Goal: Transaction & Acquisition: Purchase product/service

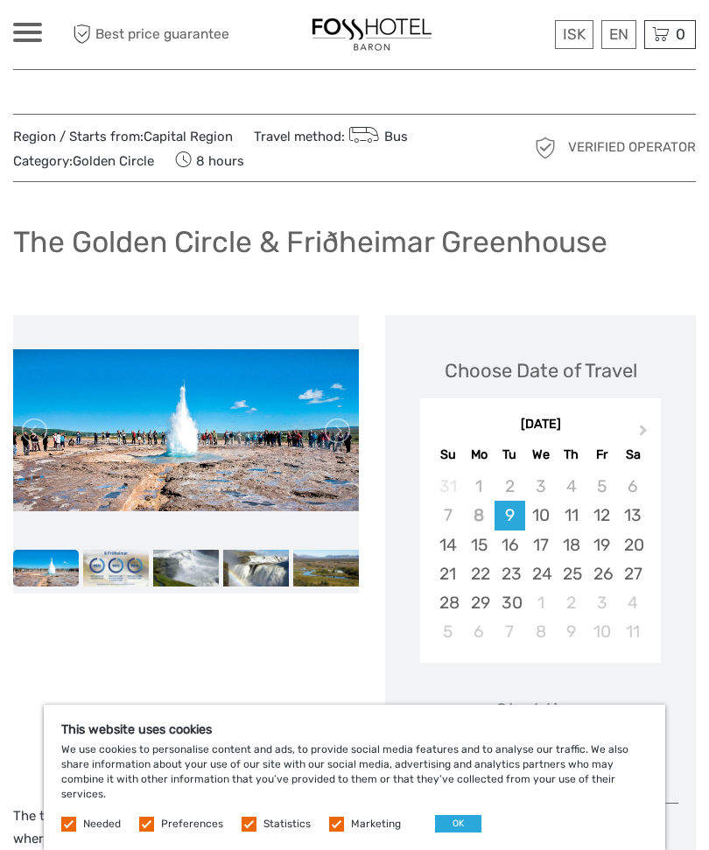
click at [341, 438] on link at bounding box center [336, 431] width 28 height 28
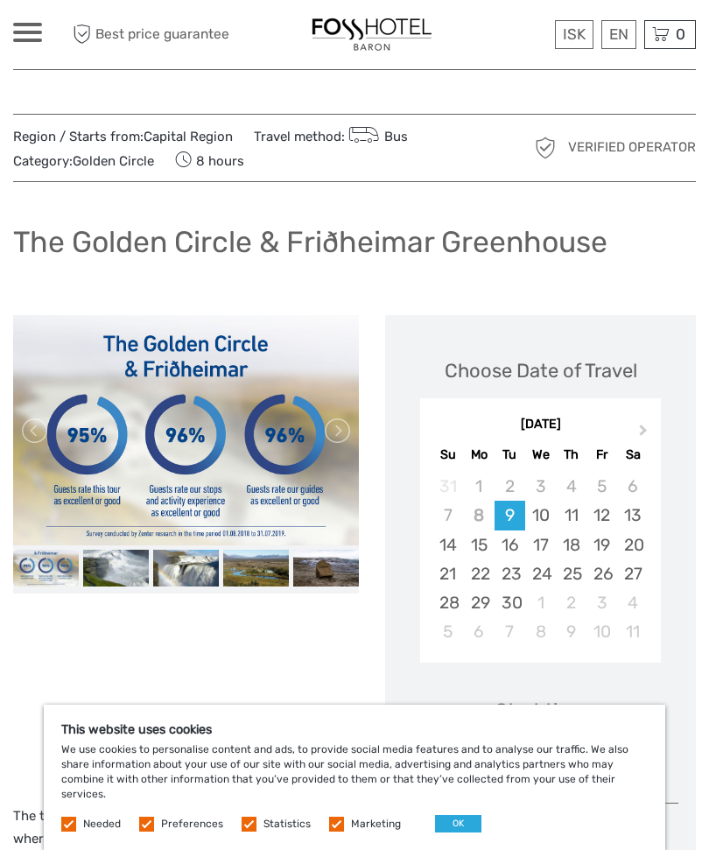
click at [334, 439] on link at bounding box center [336, 431] width 28 height 28
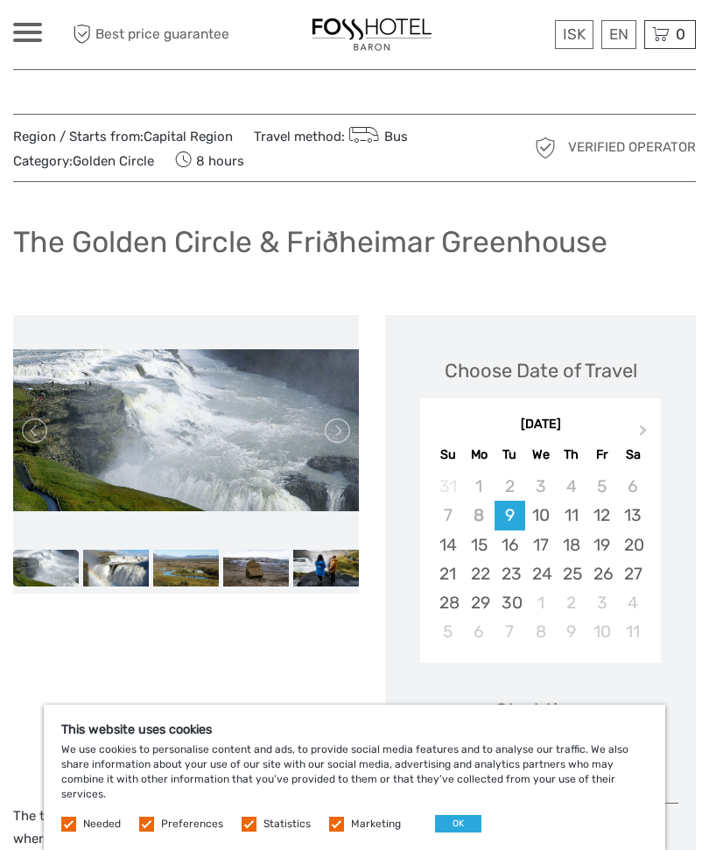
click at [335, 436] on link at bounding box center [336, 431] width 28 height 28
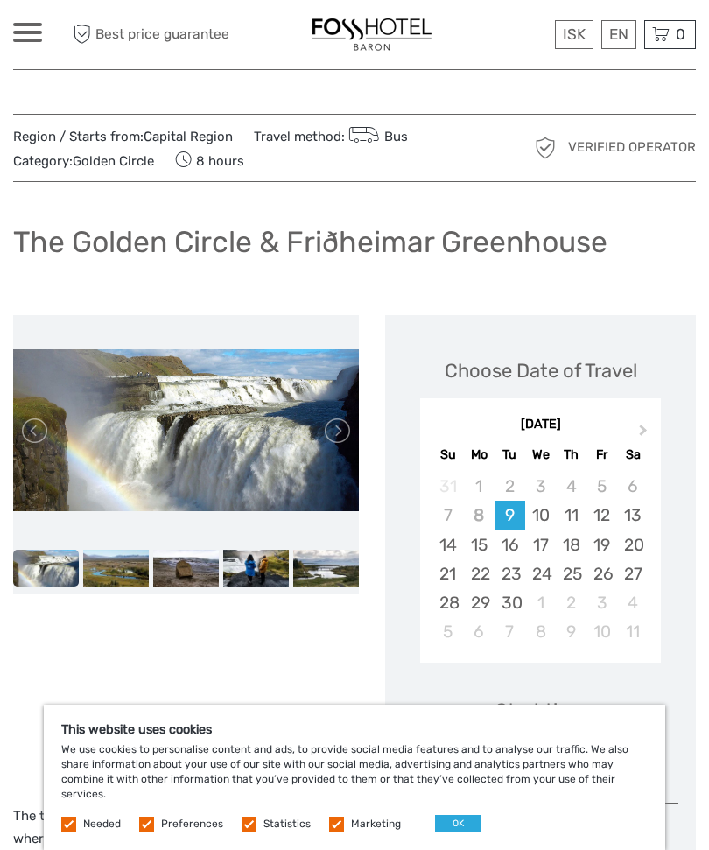
click at [348, 430] on link at bounding box center [336, 431] width 28 height 28
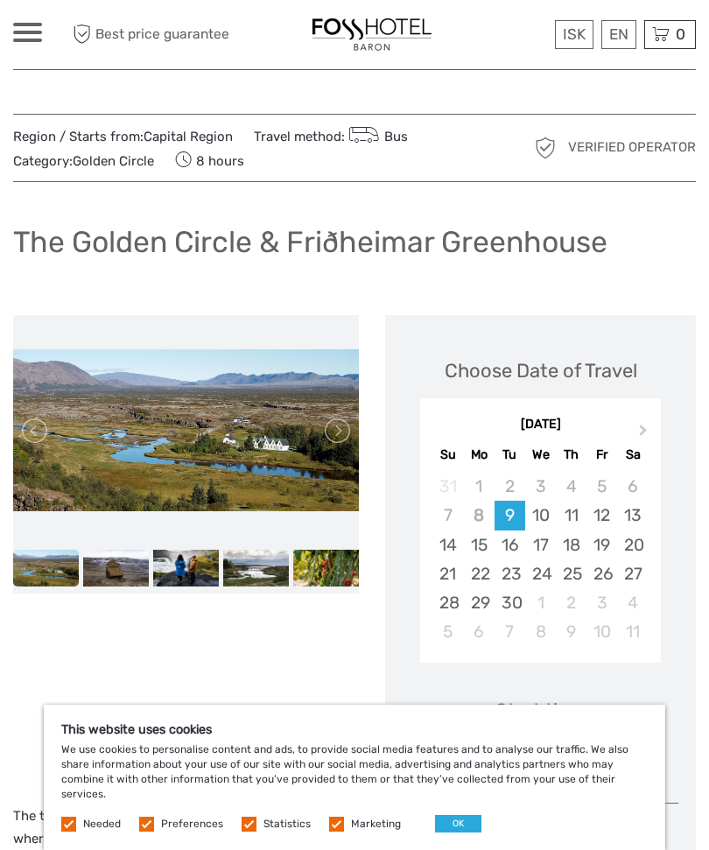
click at [348, 429] on link at bounding box center [336, 431] width 28 height 28
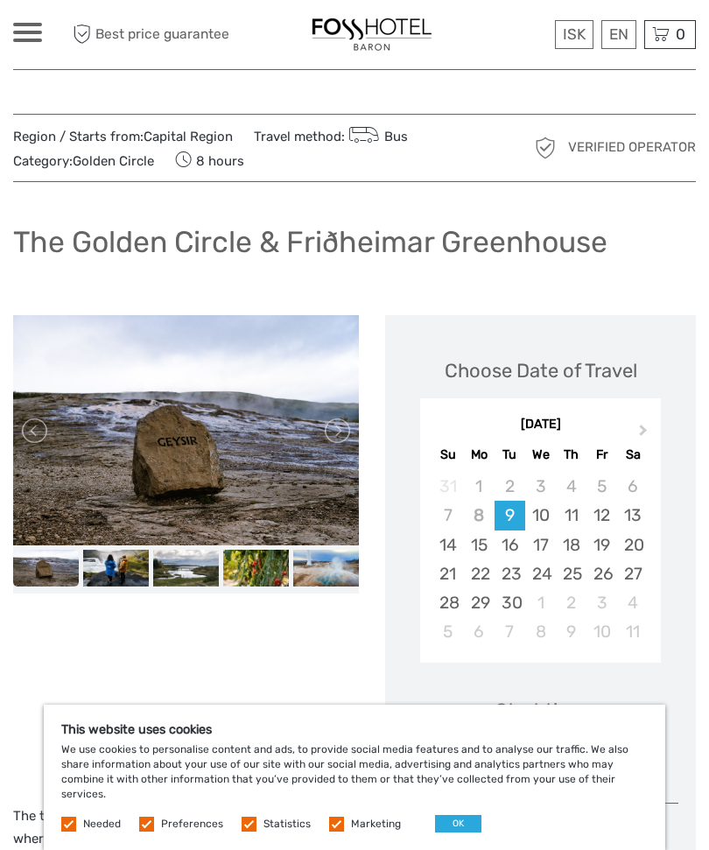
click at [346, 434] on link at bounding box center [336, 431] width 28 height 28
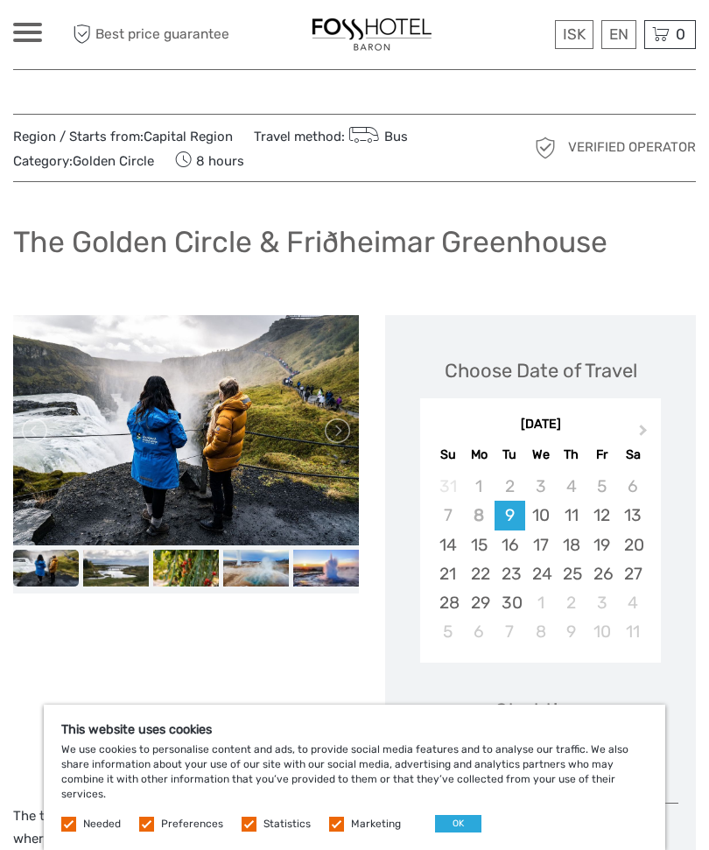
click at [340, 430] on link at bounding box center [336, 431] width 28 height 28
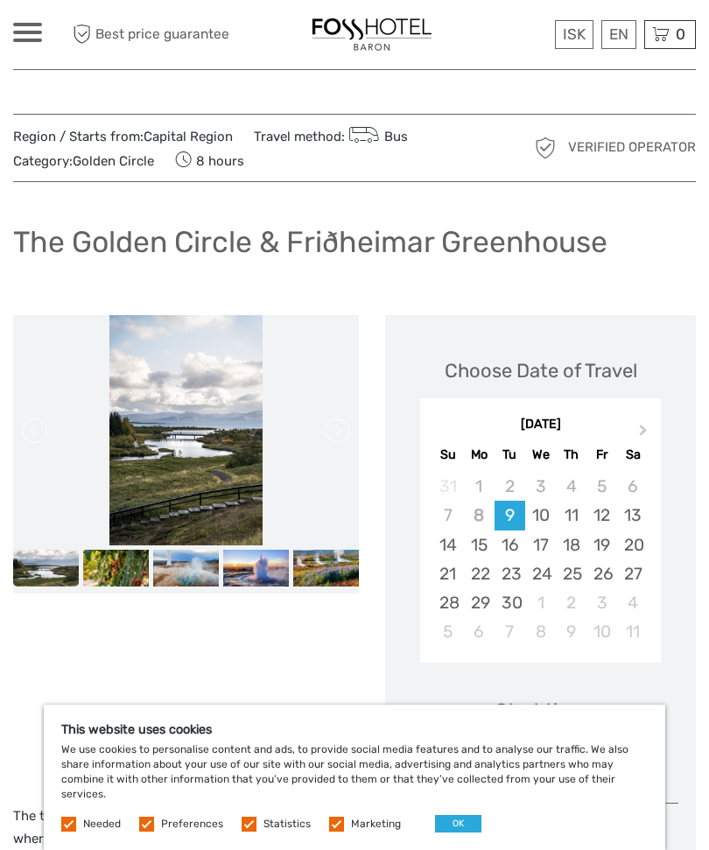
click at [345, 429] on link at bounding box center [336, 431] width 28 height 28
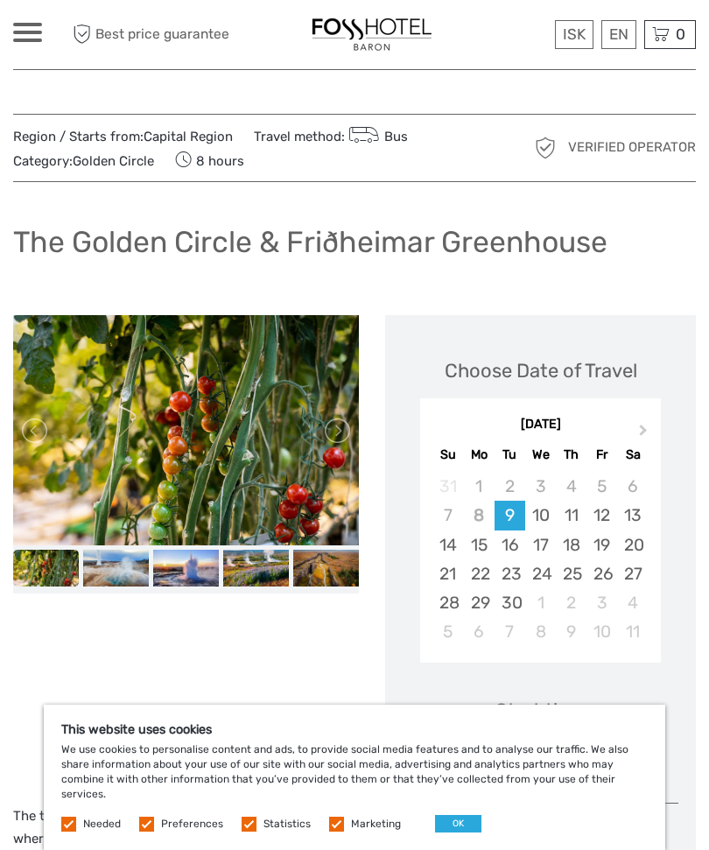
click at [343, 427] on link at bounding box center [336, 431] width 28 height 28
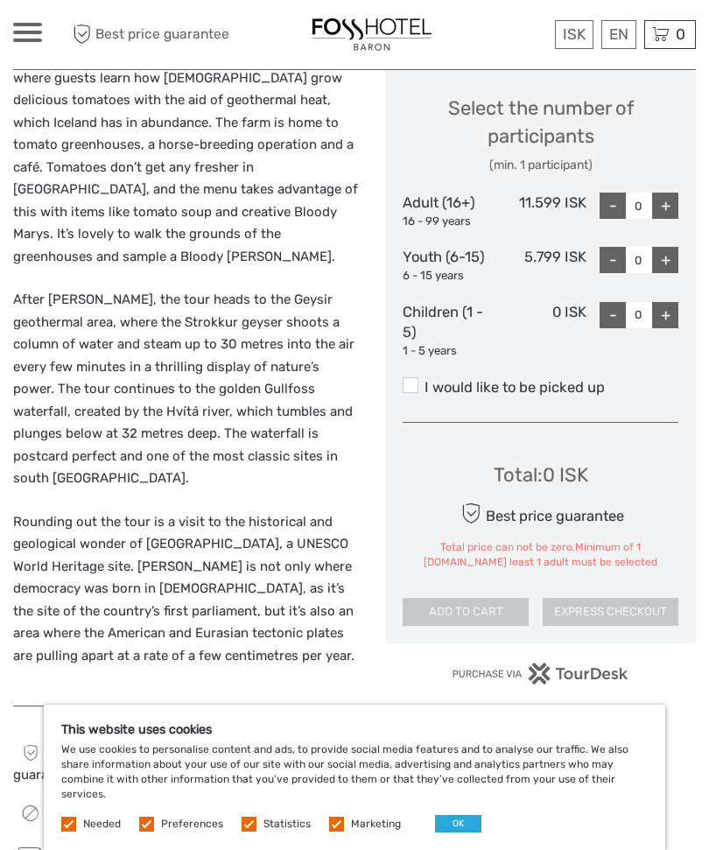
scroll to position [760, 0]
click at [666, 193] on div "+" at bounding box center [665, 206] width 26 height 26
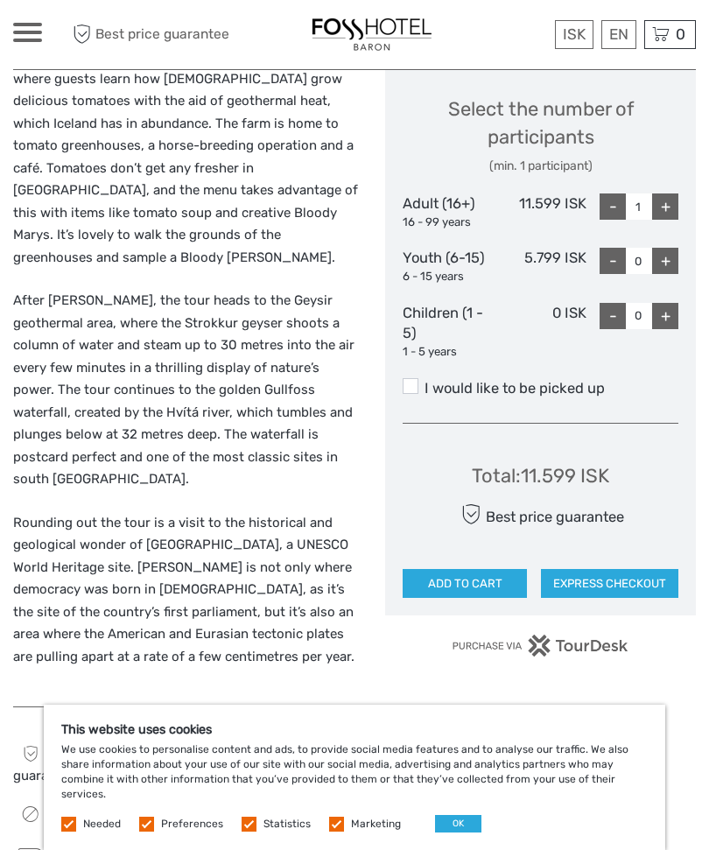
click at [672, 193] on div "+" at bounding box center [665, 206] width 26 height 26
type input "2"
click at [549, 378] on label "I would like to be picked up" at bounding box center [541, 388] width 276 height 21
click at [425, 382] on input "I would like to be picked up" at bounding box center [425, 382] width 0 height 0
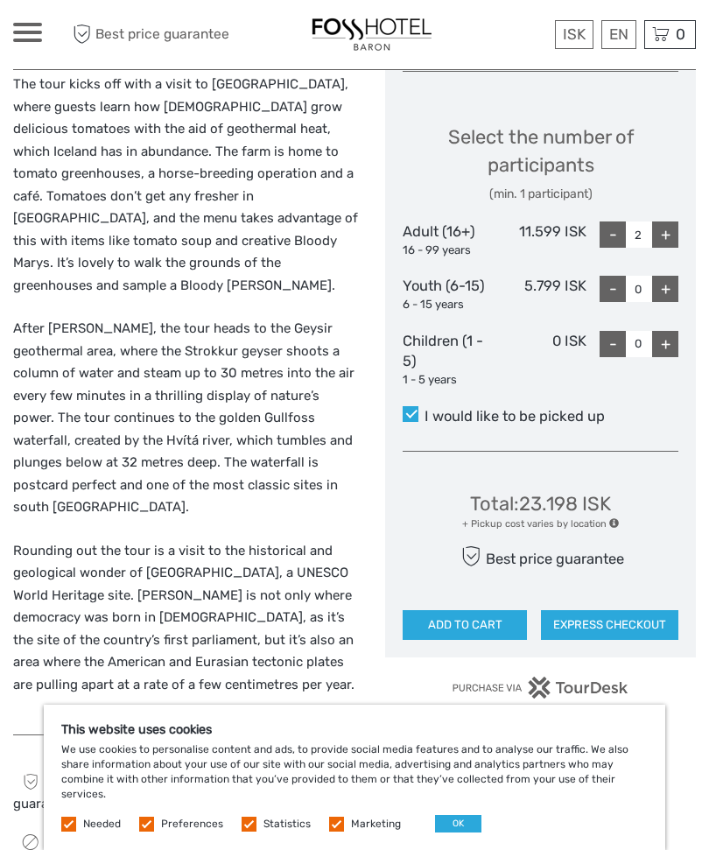
scroll to position [731, 0]
click at [607, 611] on button "EXPRESS CHECKOUT" at bounding box center [609, 626] width 137 height 30
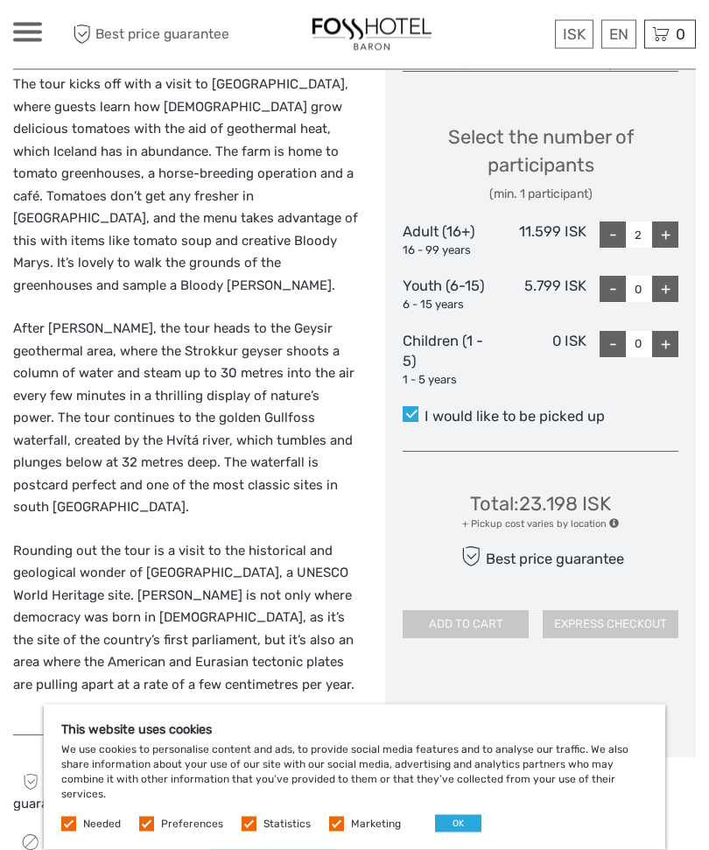
scroll to position [732, 0]
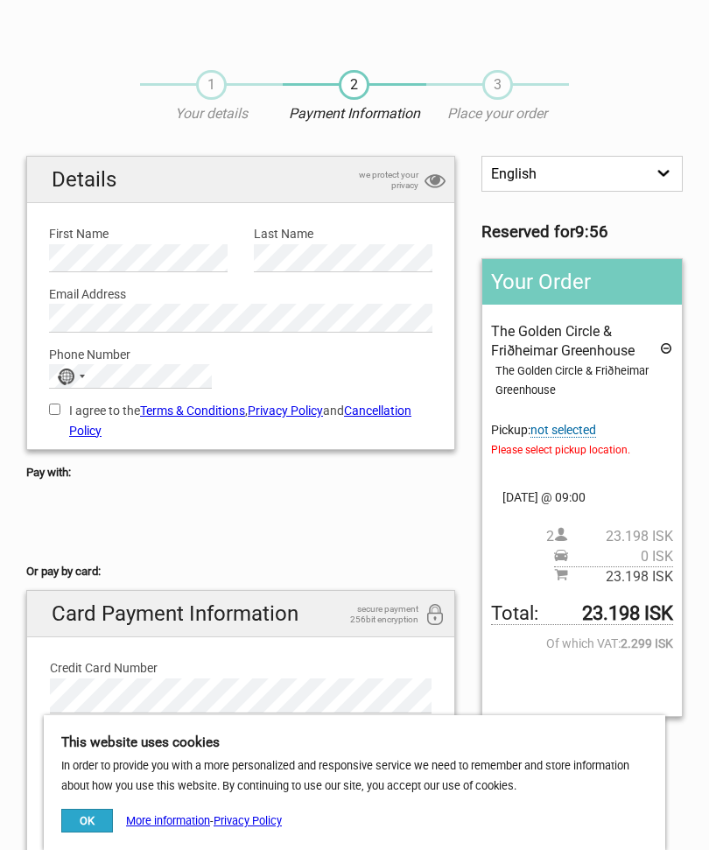
click at [564, 426] on span "not selected" at bounding box center [564, 430] width 66 height 15
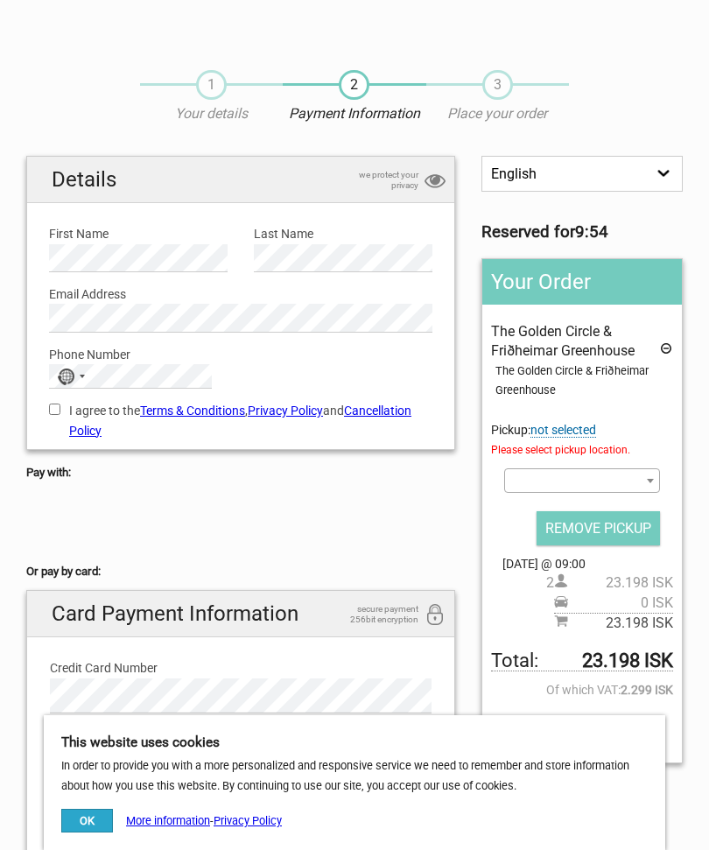
click at [651, 479] on b at bounding box center [650, 481] width 7 height 4
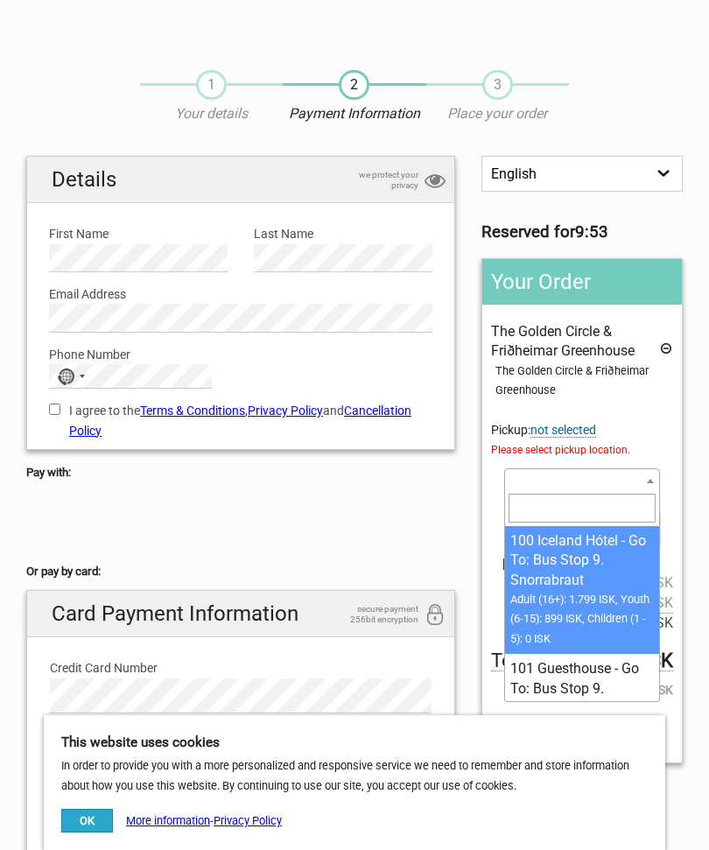
select select "1137539"
